Goal: Task Accomplishment & Management: Complete application form

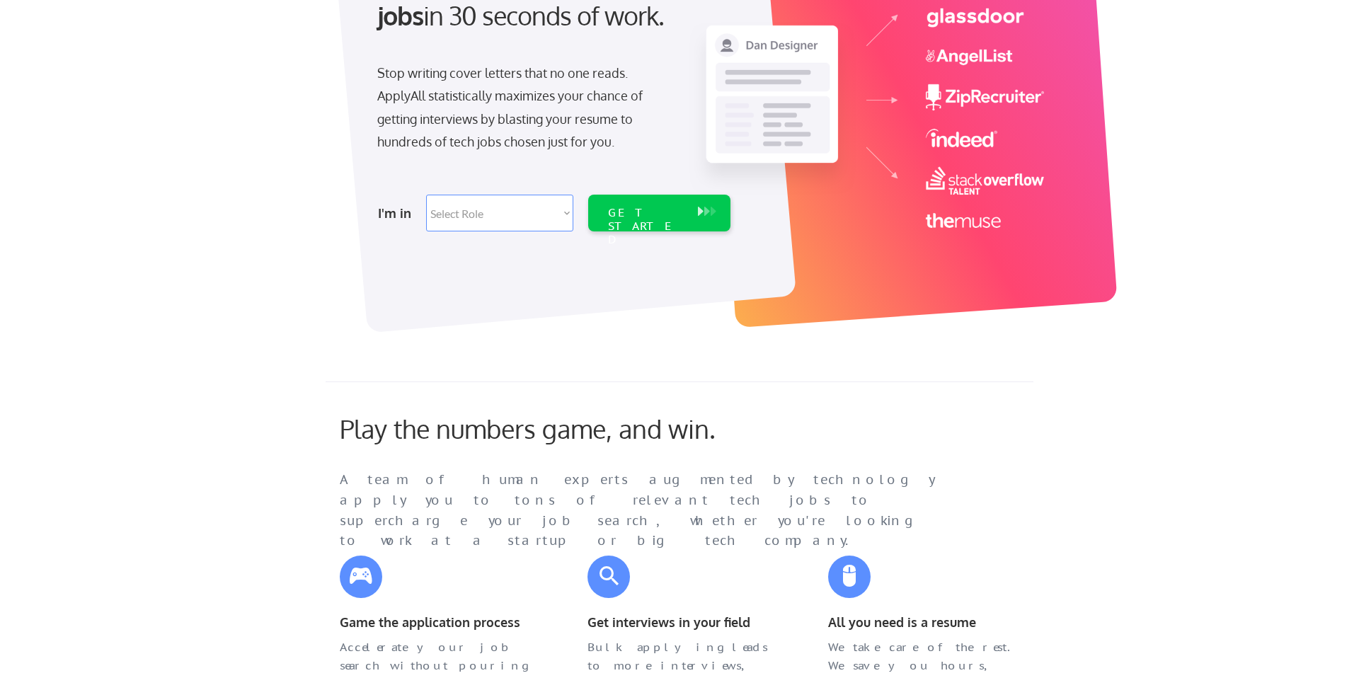
scroll to position [205, 0]
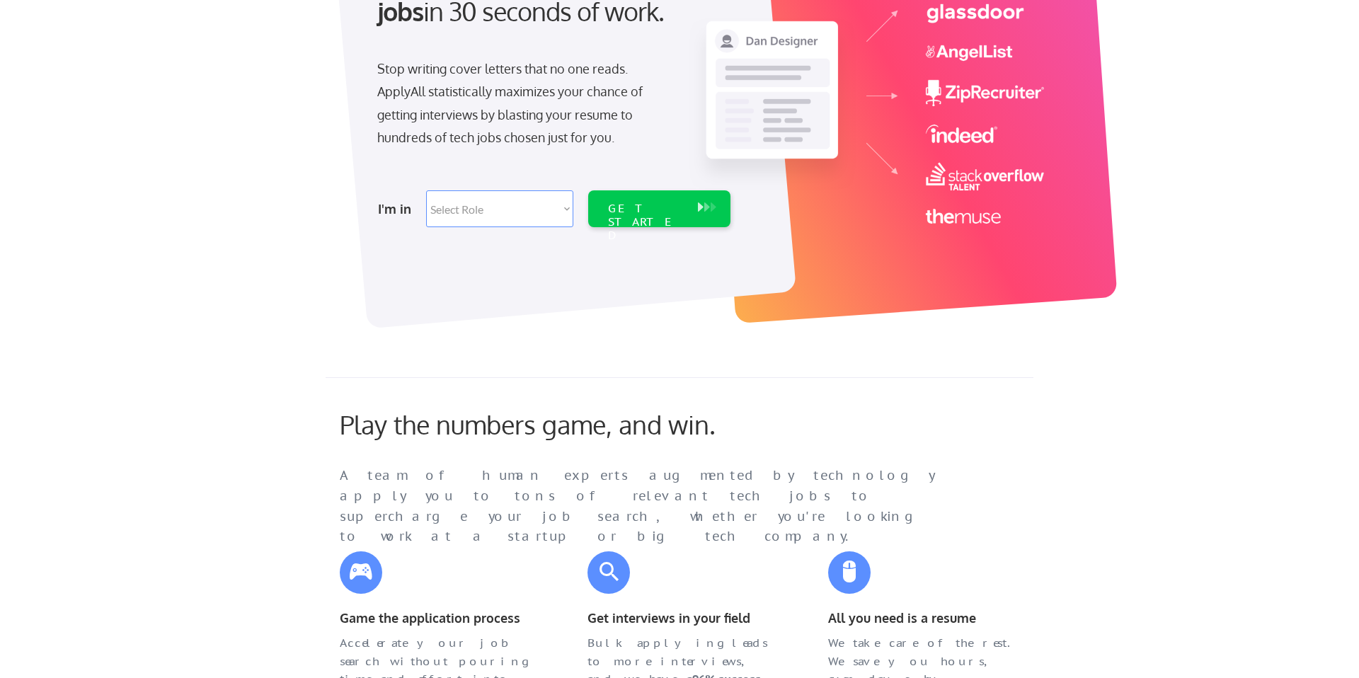
click at [524, 207] on select "Select Role Software Engineering Product Management Customer Success Sales UI/U…" at bounding box center [499, 208] width 147 height 37
select select ""technical_project_program_mgmt""
click at [426, 190] on select "Select Role Software Engineering Product Management Customer Success Sales UI/U…" at bounding box center [499, 208] width 147 height 37
select select ""technical_project_program_mgmt""
click at [662, 212] on div "GET STARTED" at bounding box center [646, 222] width 76 height 41
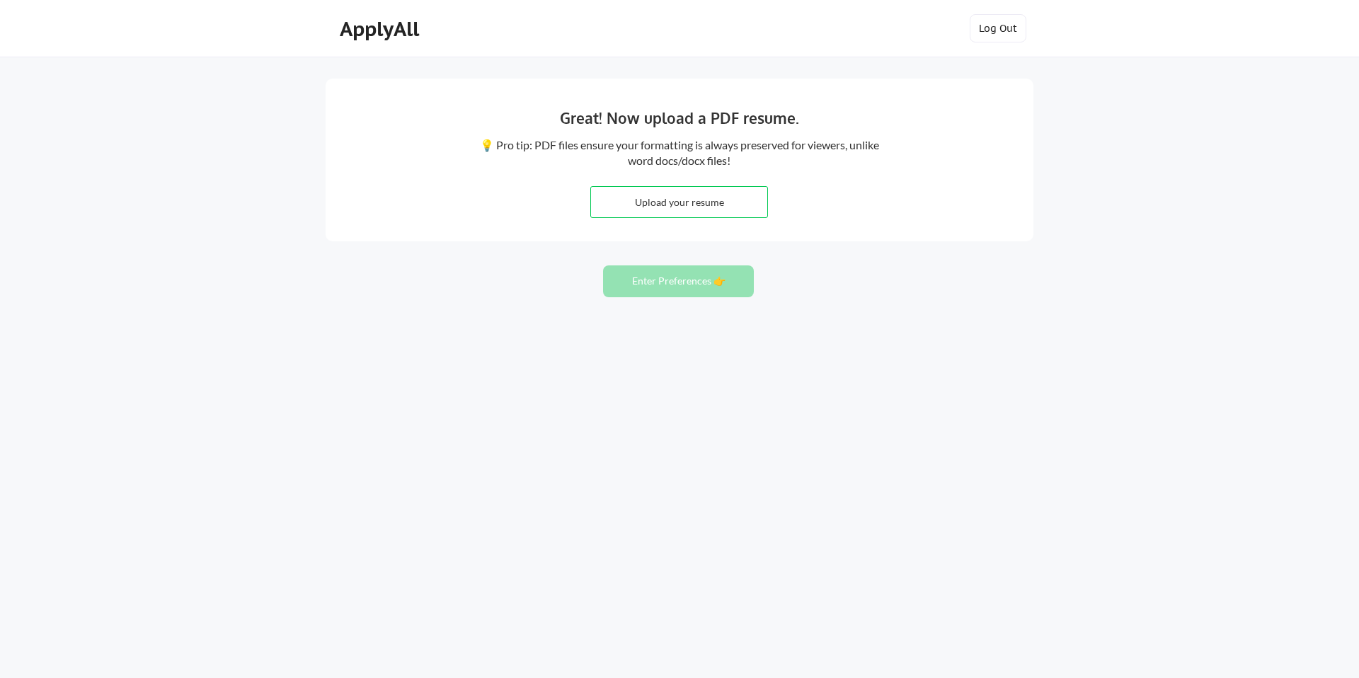
click at [640, 191] on input "file" at bounding box center [679, 202] width 176 height 30
